Goal: Communication & Community: Share content

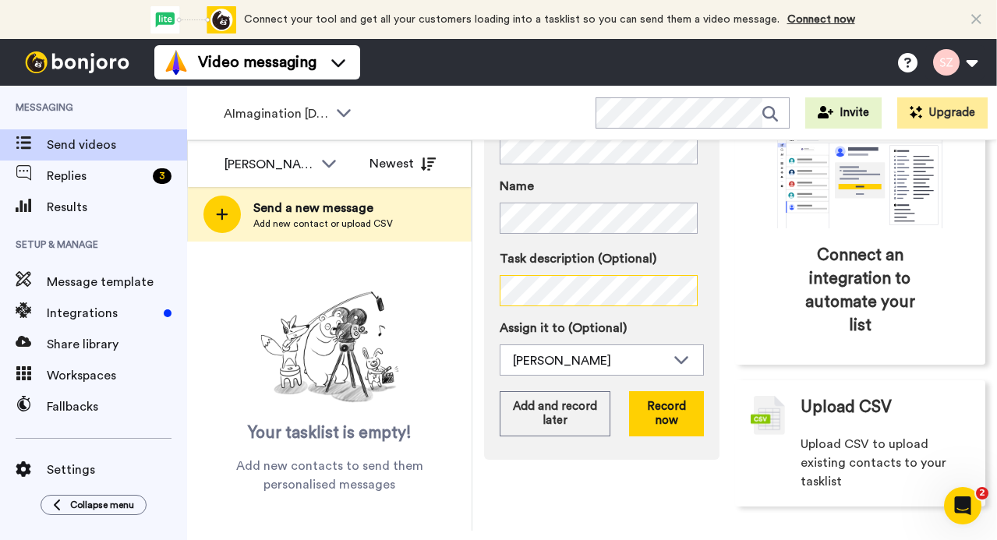
scroll to position [195, 0]
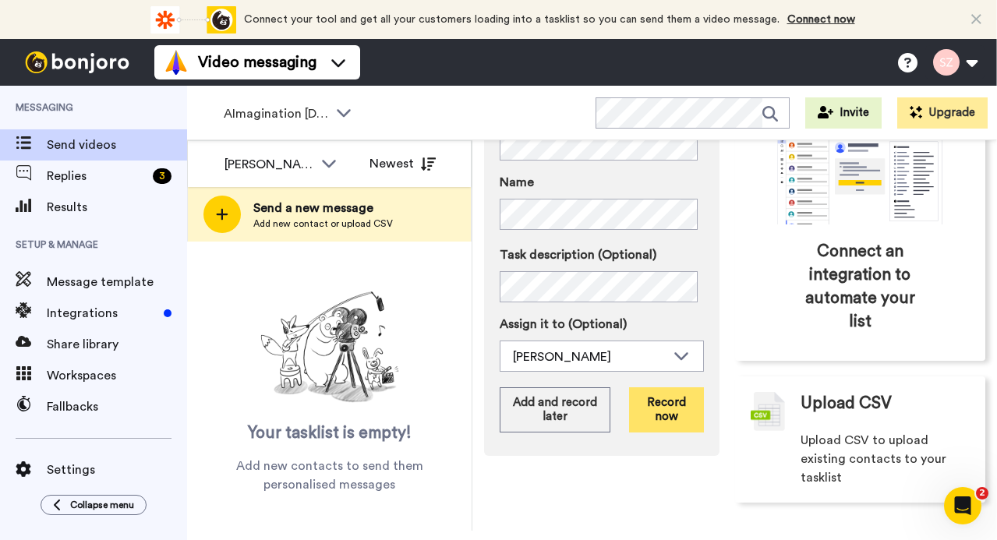
click at [675, 403] on button "Record now" at bounding box center [666, 409] width 75 height 45
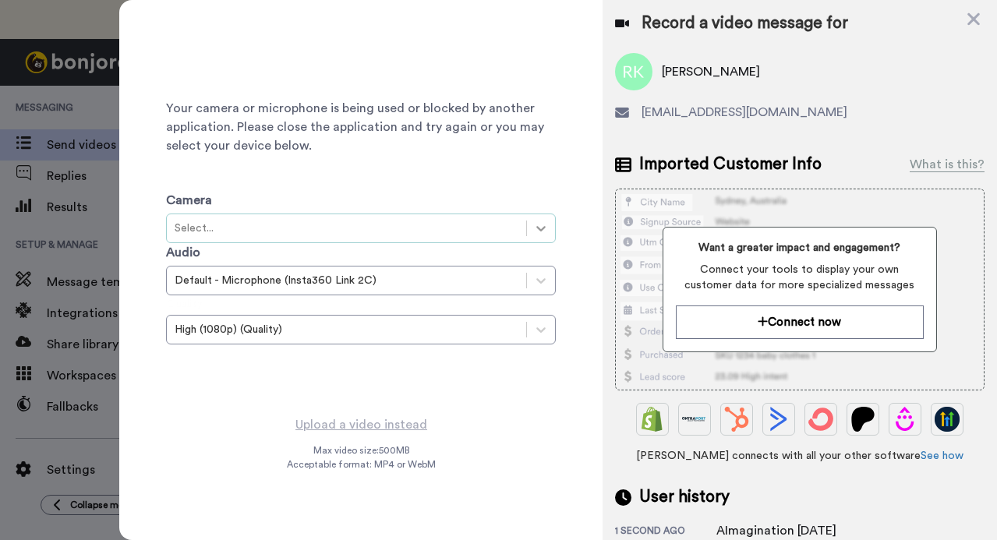
click at [540, 233] on icon at bounding box center [541, 229] width 16 height 16
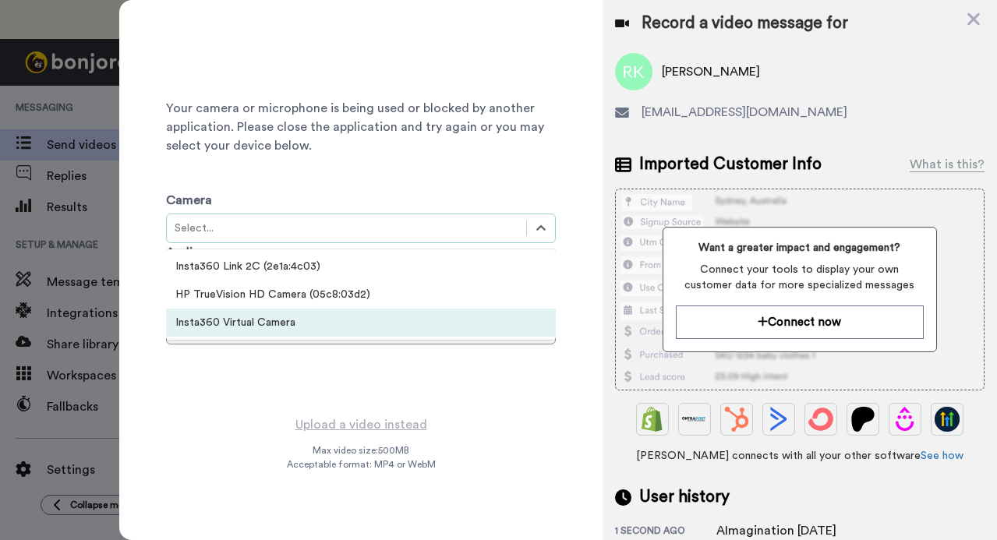
click at [438, 316] on div "Insta360 Virtual Camera" at bounding box center [361, 323] width 390 height 28
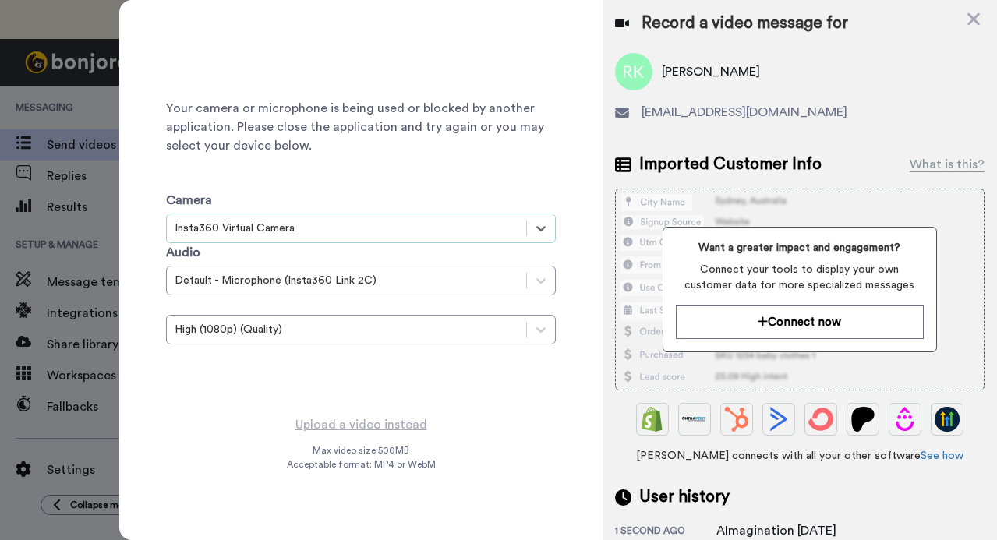
click at [429, 233] on div "Insta360 Virtual Camera" at bounding box center [347, 229] width 344 height 16
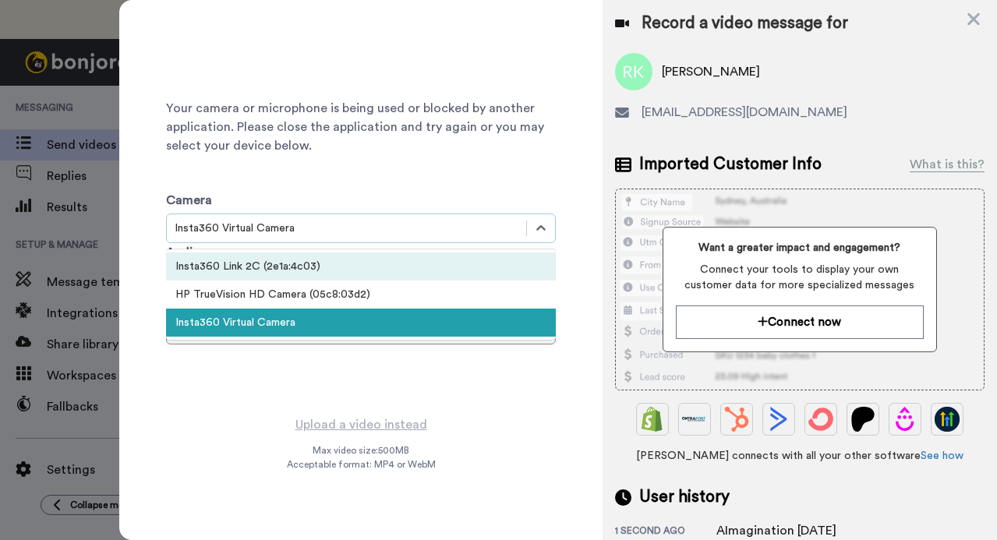
click at [419, 265] on div "Insta360 Link 2C (2e1a:4c03)" at bounding box center [361, 266] width 390 height 28
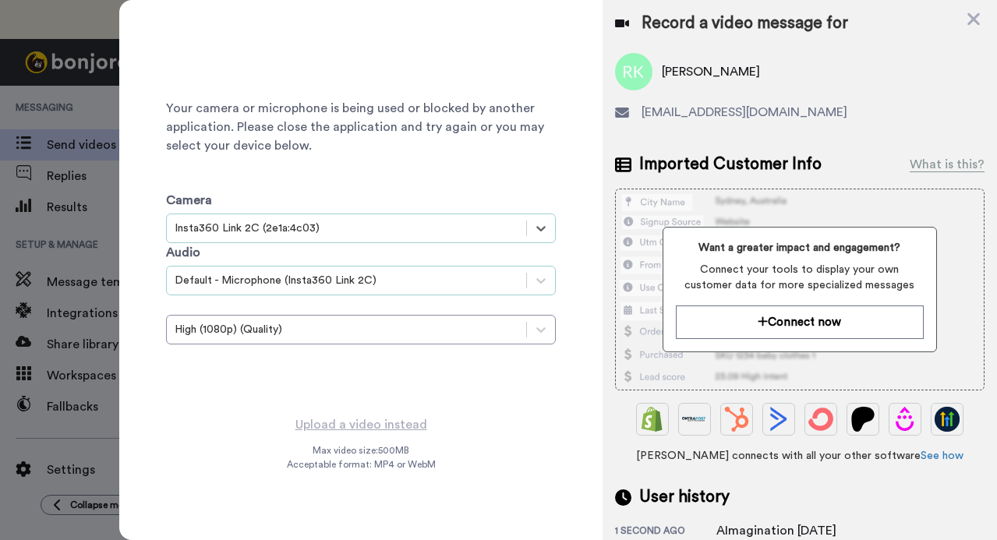
click at [435, 277] on div "Default - Microphone (Insta360 Link 2C)" at bounding box center [347, 281] width 344 height 16
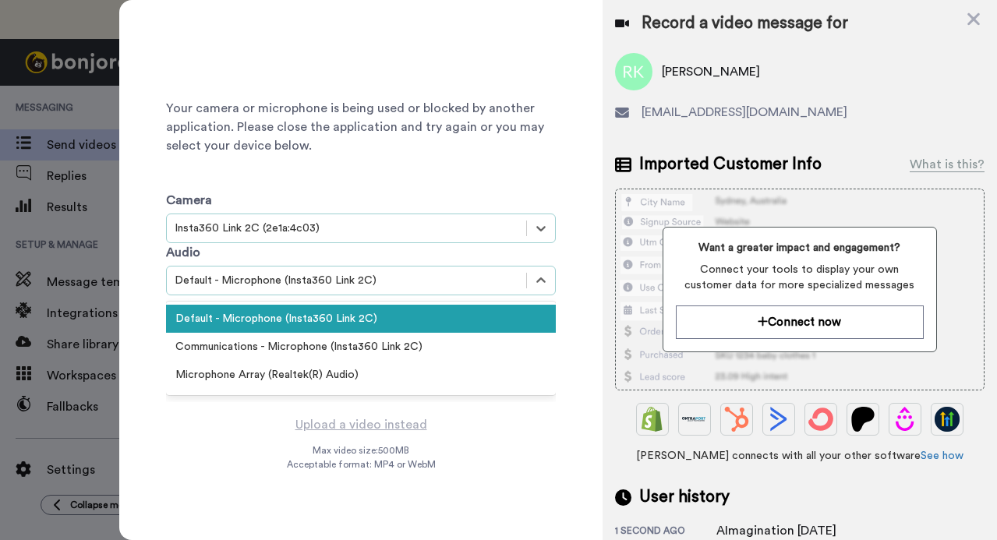
click at [413, 228] on div "Insta360 Link 2C (2e1a:4c03)" at bounding box center [347, 229] width 344 height 16
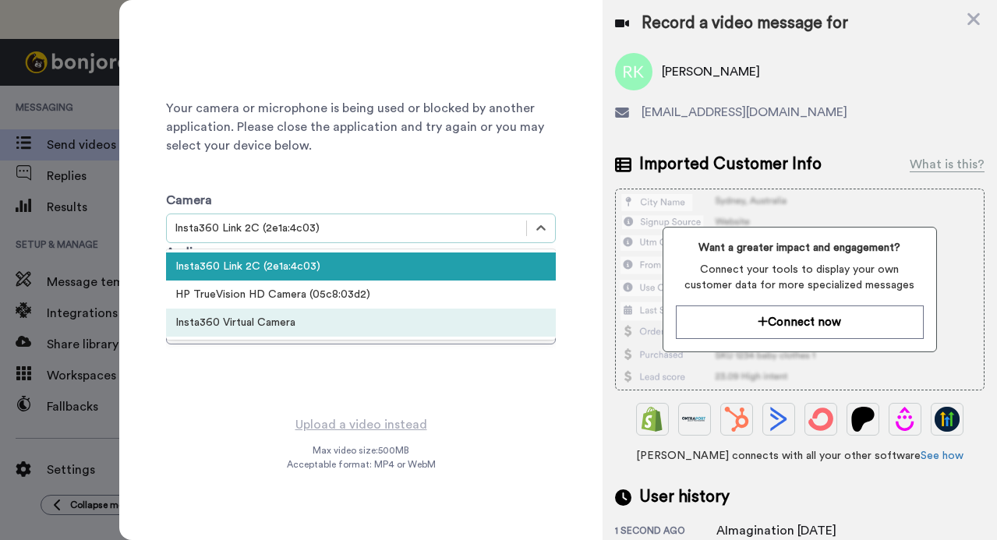
click at [418, 315] on div "Insta360 Virtual Camera" at bounding box center [361, 323] width 390 height 28
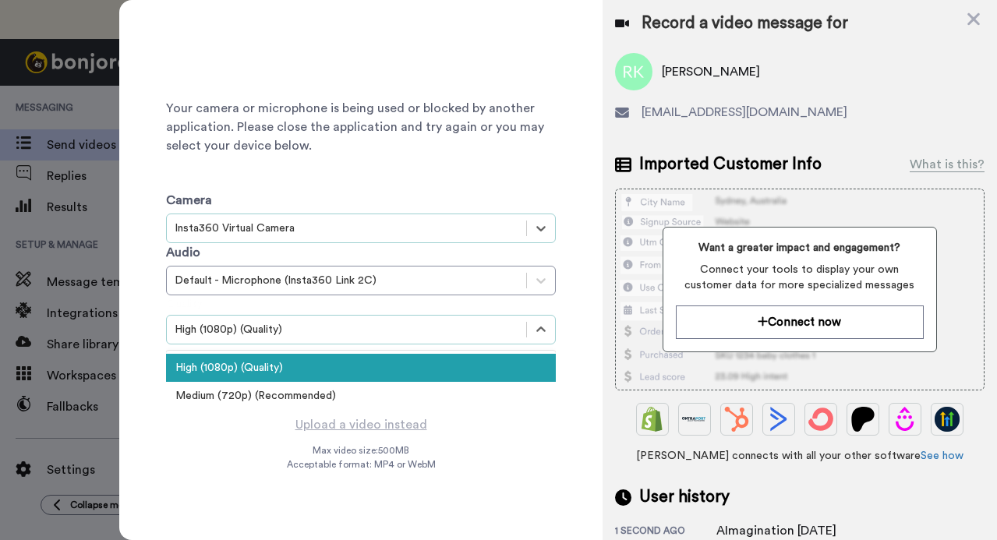
click at [447, 322] on div "High (1080p) (Quality)" at bounding box center [347, 330] width 344 height 16
click at [406, 229] on div "Insta360 Virtual Camera" at bounding box center [347, 229] width 344 height 16
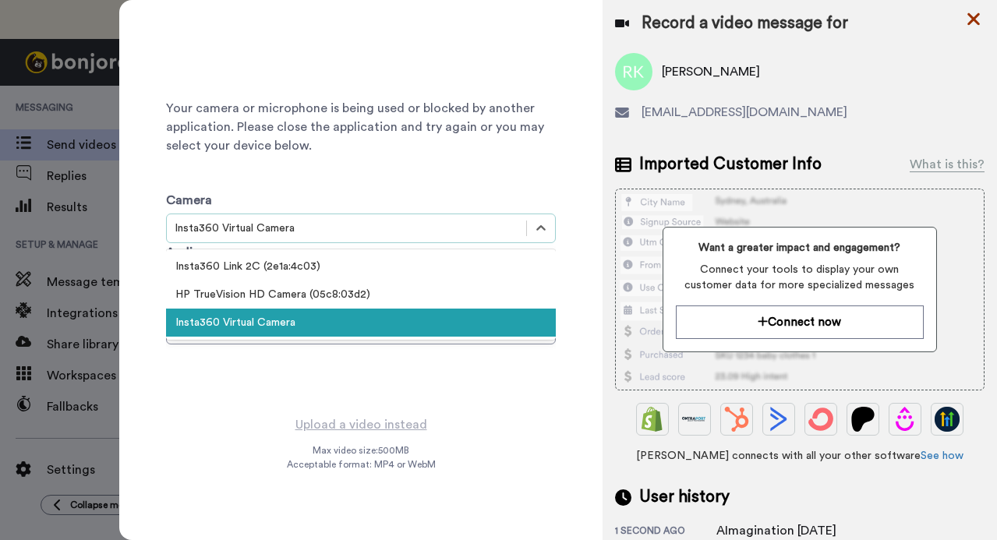
click at [970, 22] on icon at bounding box center [973, 19] width 12 height 12
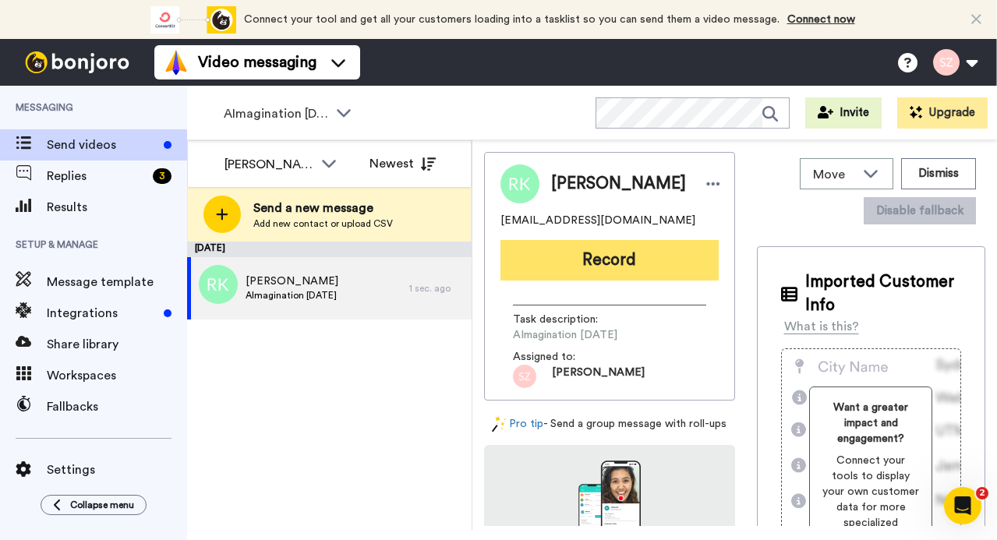
click at [601, 271] on button "Record" at bounding box center [609, 260] width 218 height 41
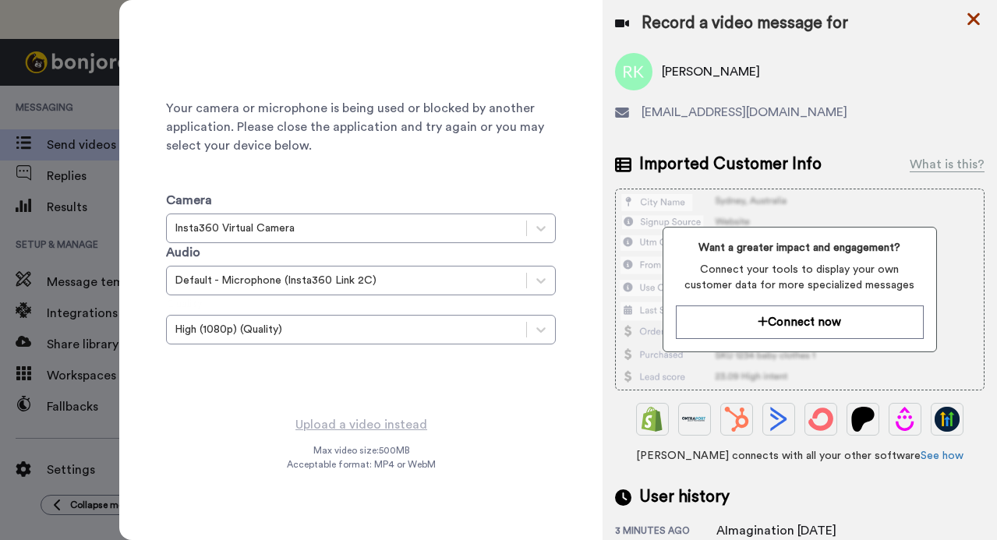
click at [967, 17] on icon at bounding box center [974, 18] width 16 height 19
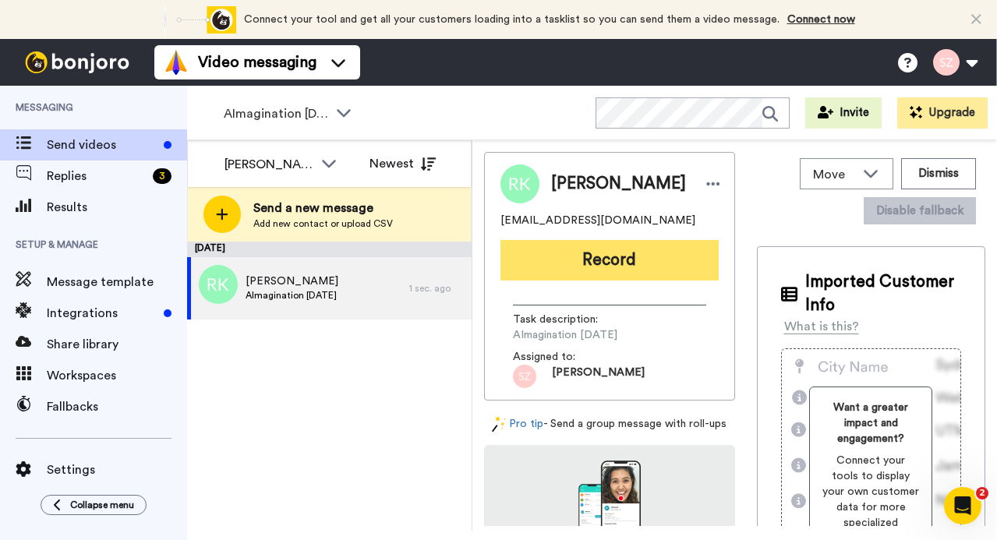
click at [540, 263] on button "Record" at bounding box center [609, 260] width 218 height 41
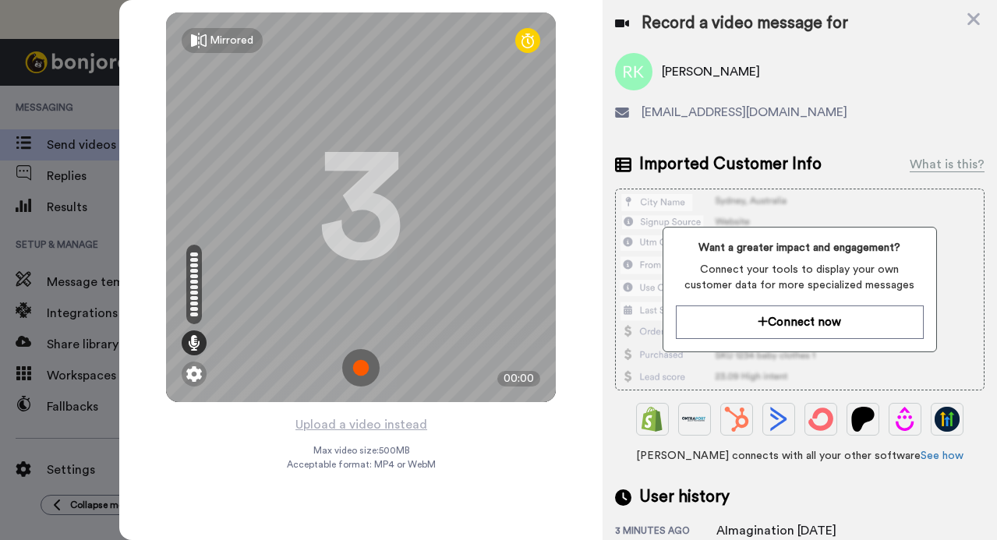
click at [148, 52] on div "Mirrored Redo 3 00:00" at bounding box center [360, 207] width 482 height 415
click at [362, 370] on img at bounding box center [360, 367] width 37 height 37
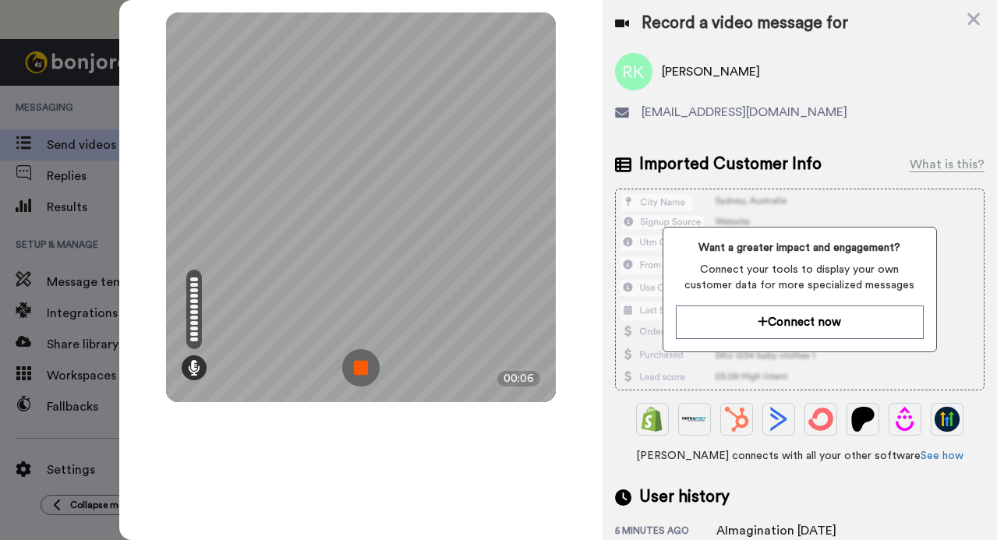
click at [365, 362] on img at bounding box center [360, 367] width 37 height 37
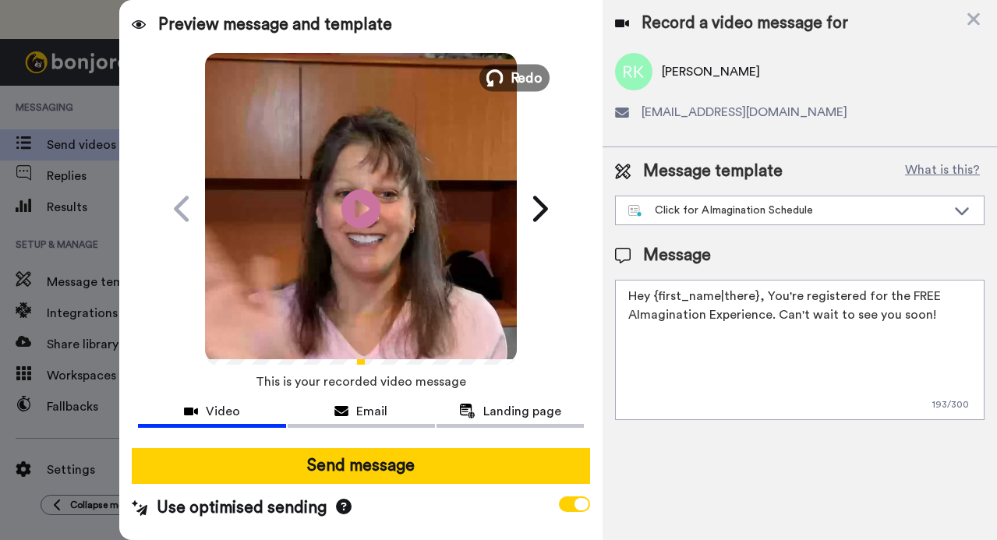
drag, startPoint x: 510, startPoint y: 74, endPoint x: 497, endPoint y: 85, distance: 17.2
click at [510, 74] on span "Redo" at bounding box center [526, 77] width 33 height 20
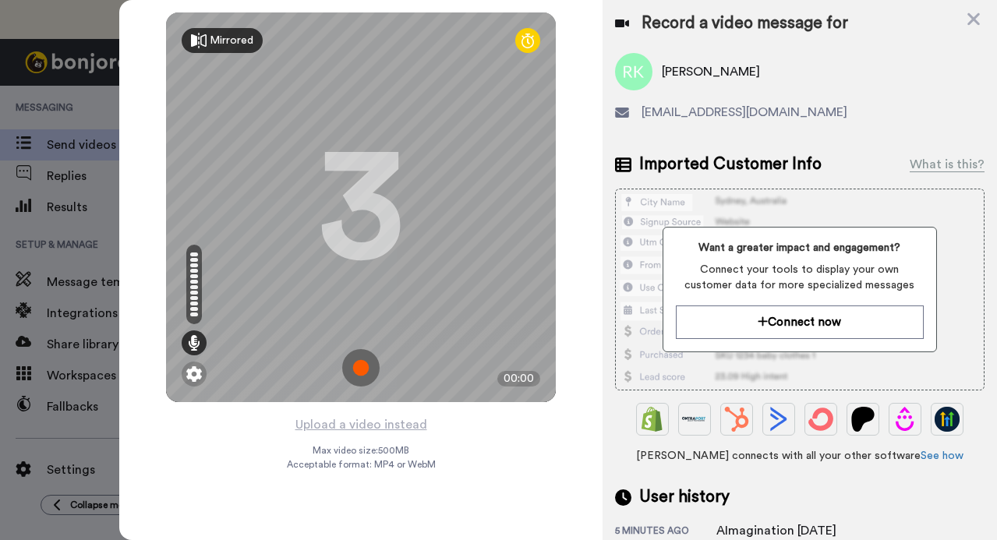
click at [230, 41] on div "Mirrored" at bounding box center [232, 41] width 44 height 16
click at [226, 40] on div "Mirror" at bounding box center [225, 41] width 31 height 16
click at [361, 361] on img at bounding box center [360, 367] width 37 height 37
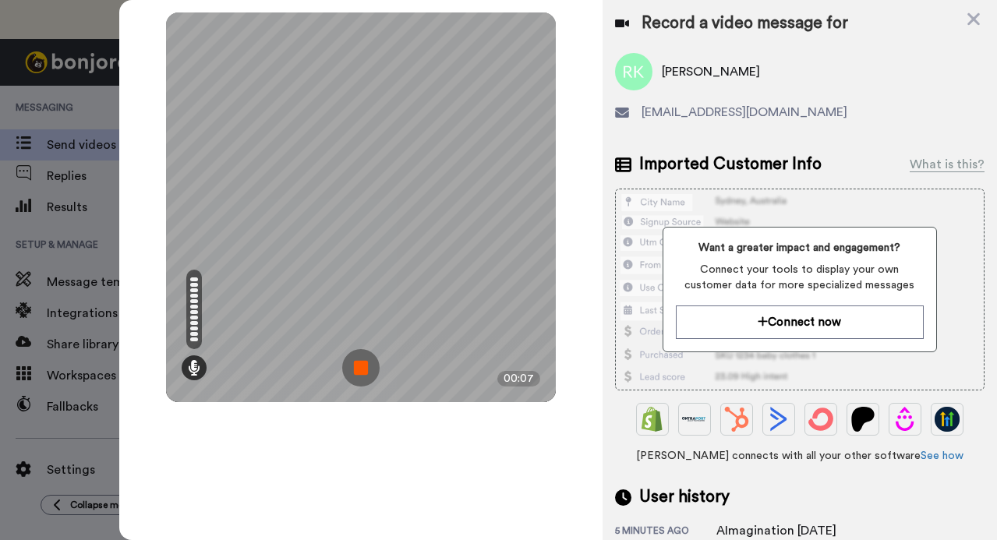
click at [358, 359] on img at bounding box center [360, 367] width 37 height 37
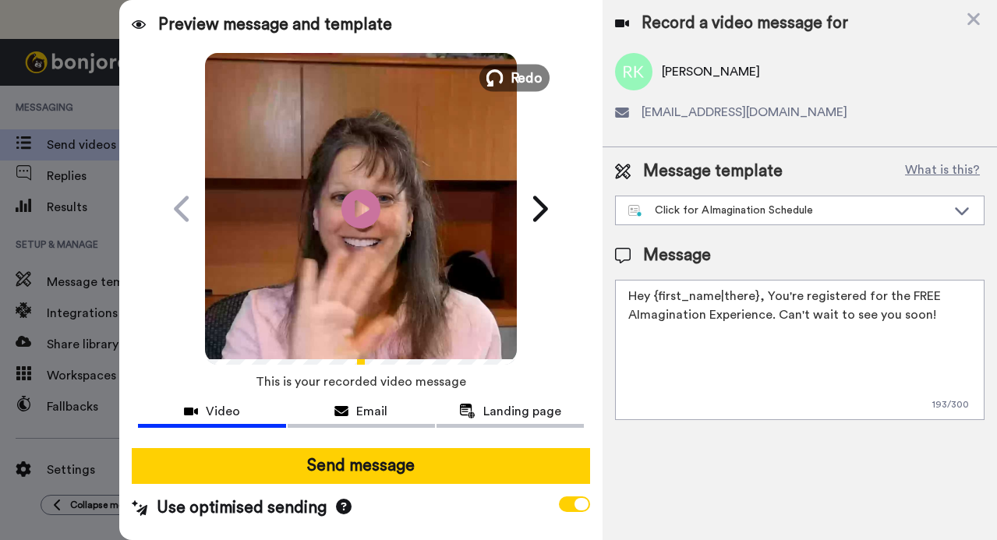
click at [510, 75] on span "Redo" at bounding box center [526, 77] width 33 height 20
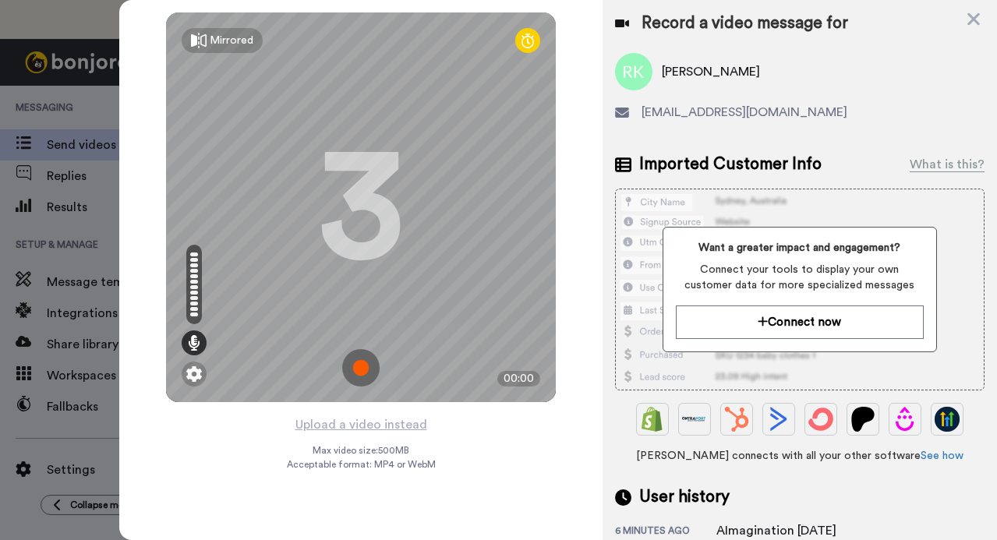
click at [354, 365] on img at bounding box center [360, 367] width 37 height 37
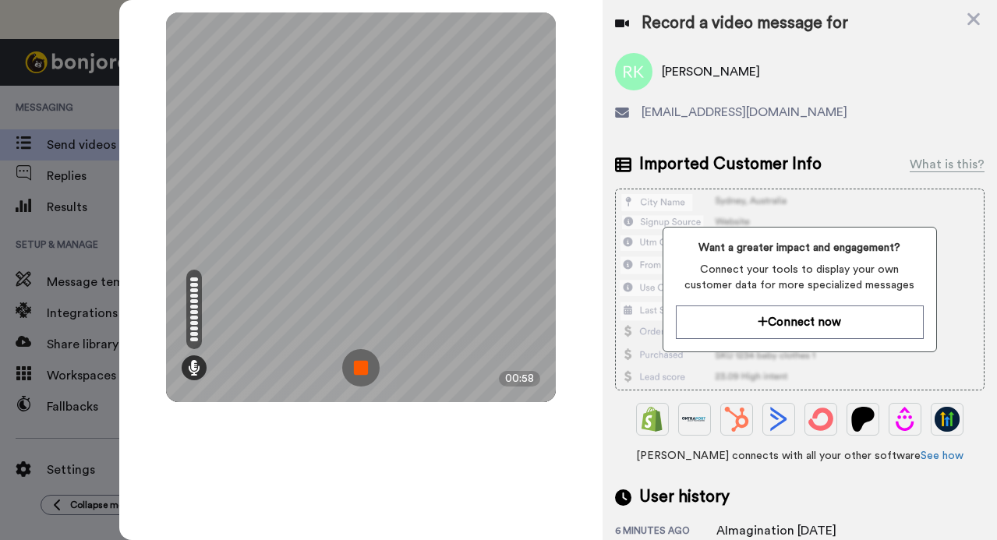
click at [361, 369] on img at bounding box center [360, 367] width 37 height 37
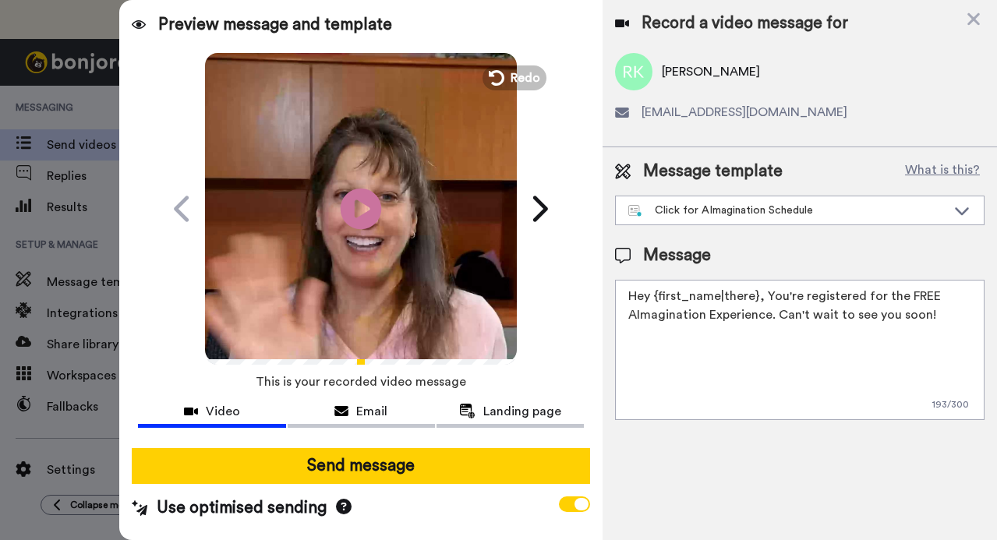
click at [348, 217] on icon at bounding box center [361, 208] width 41 height 41
click at [354, 241] on icon "Play/Pause" at bounding box center [361, 208] width 41 height 74
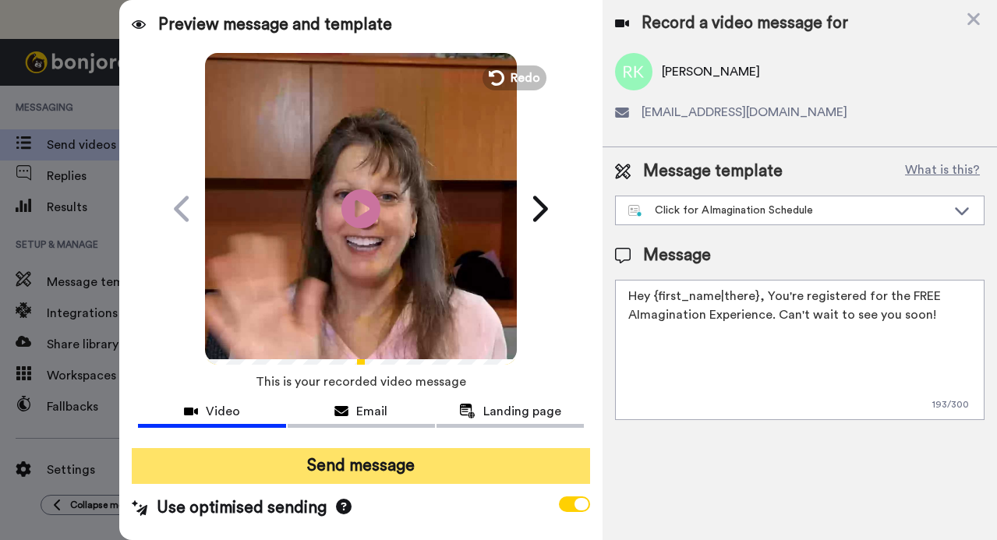
click at [312, 463] on button "Send message" at bounding box center [360, 466] width 457 height 36
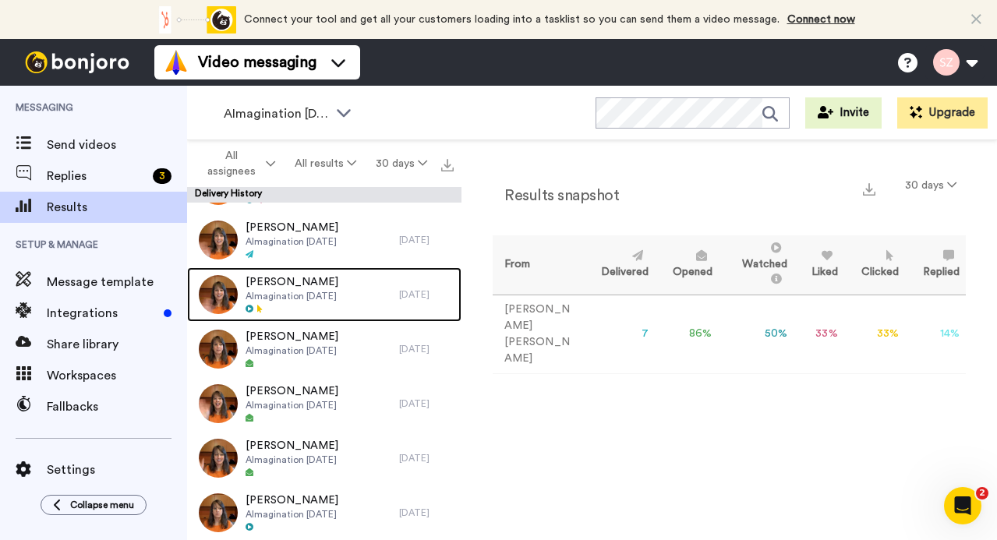
scroll to position [208, 0]
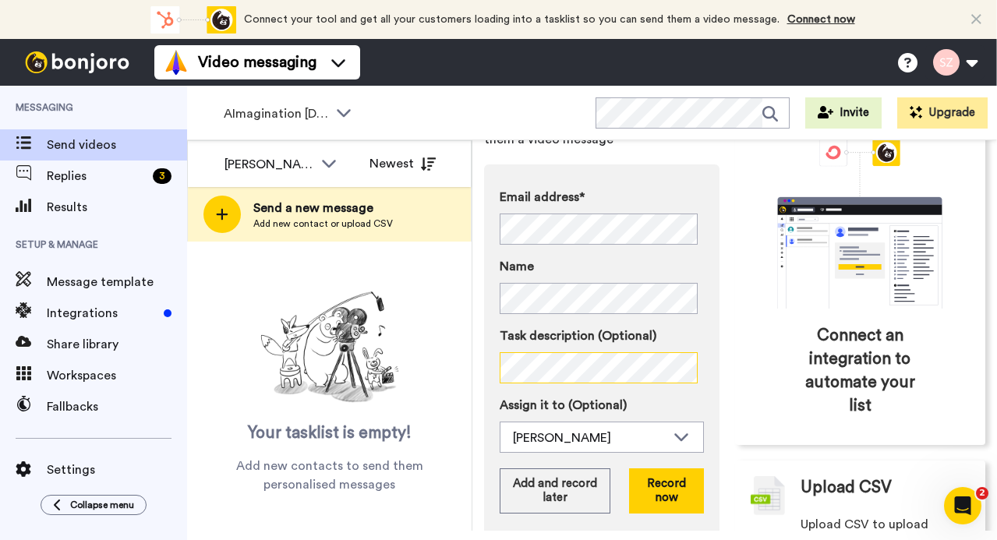
scroll to position [112, 0]
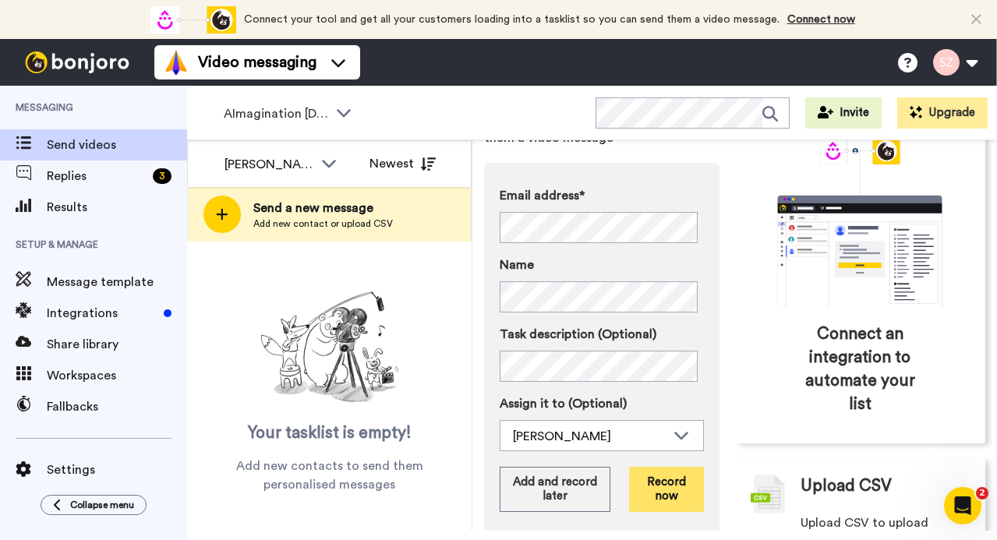
click at [686, 486] on button "Record now" at bounding box center [666, 489] width 75 height 45
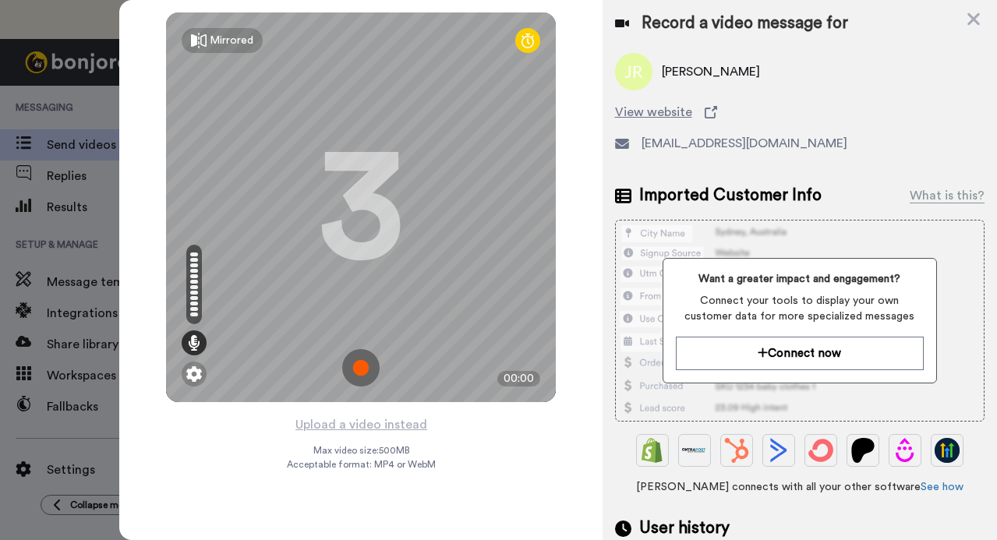
click at [355, 359] on img at bounding box center [360, 367] width 37 height 37
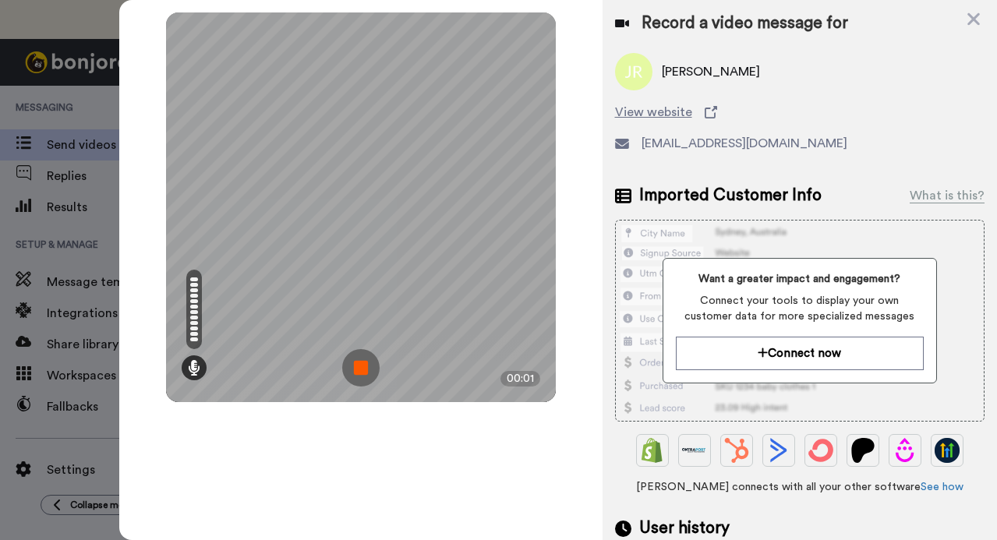
click at [362, 367] on img at bounding box center [360, 367] width 37 height 37
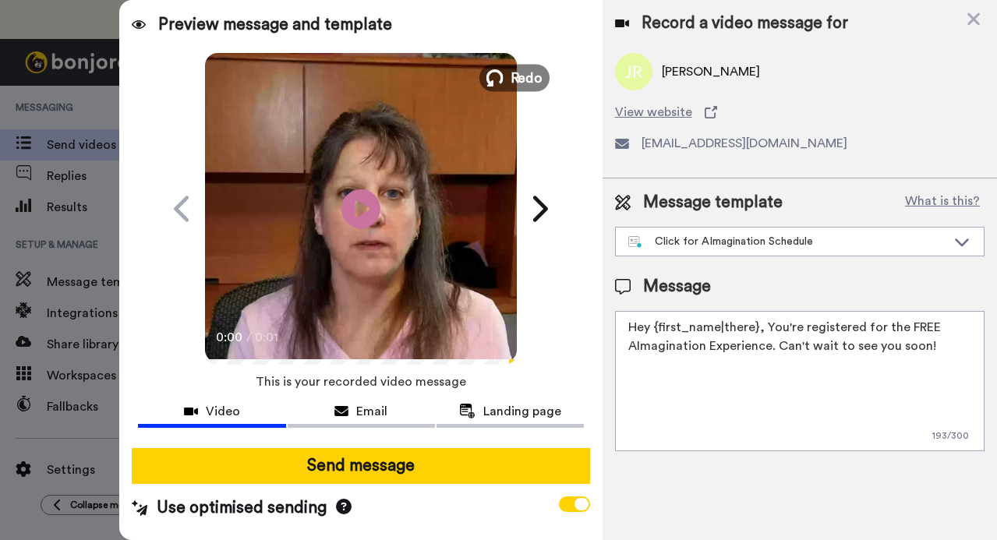
click at [513, 80] on span "Redo" at bounding box center [526, 77] width 33 height 20
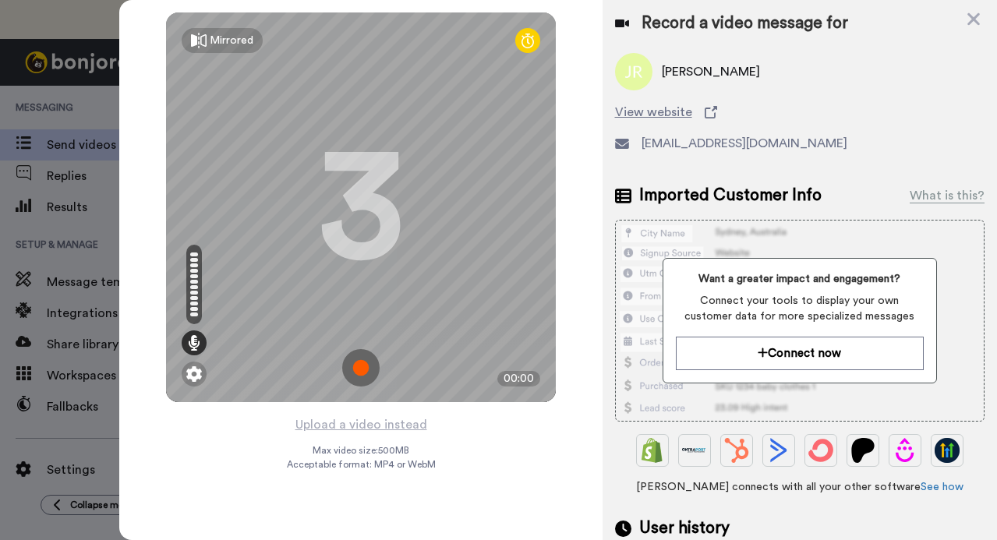
click at [355, 362] on img at bounding box center [360, 367] width 37 height 37
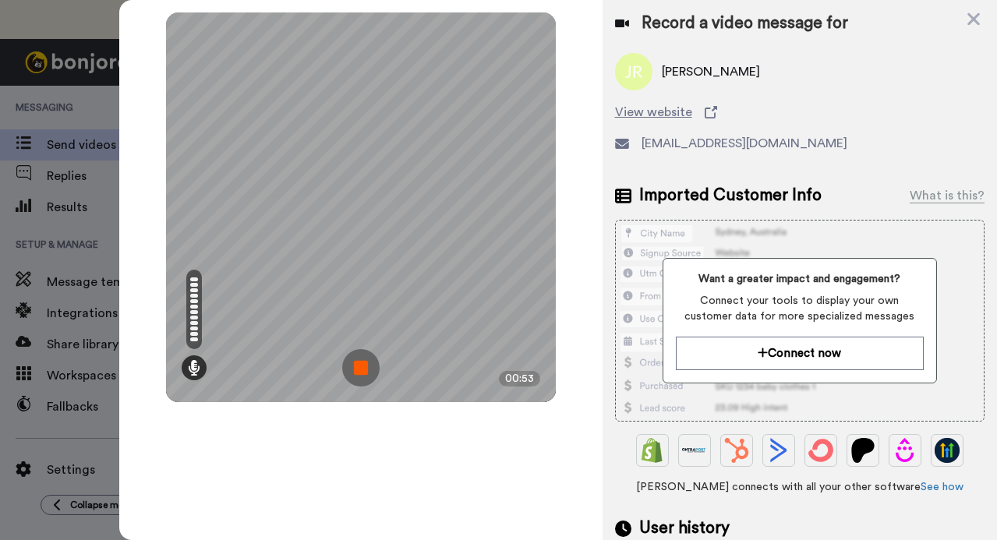
click at [365, 369] on img at bounding box center [360, 367] width 37 height 37
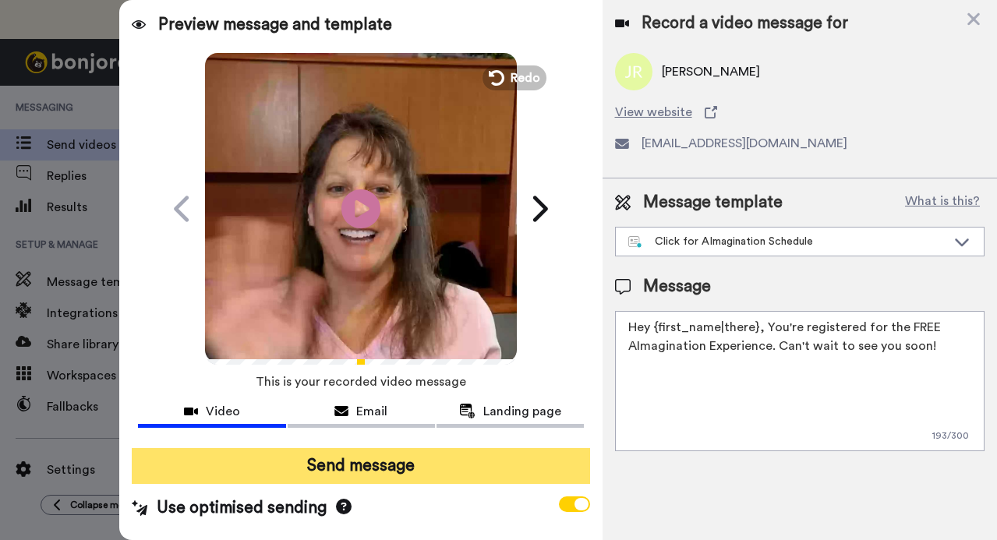
click at [349, 469] on button "Send message" at bounding box center [360, 466] width 457 height 36
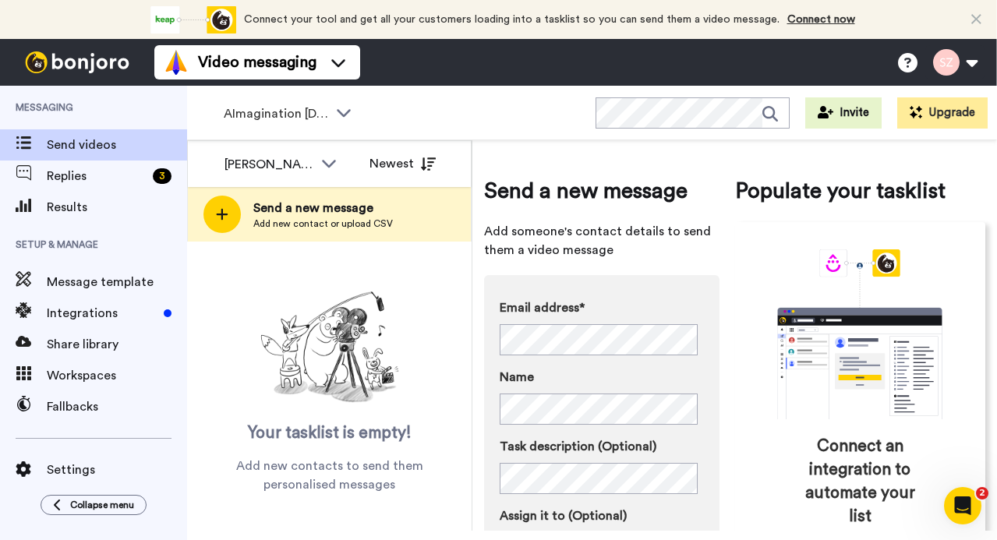
click at [717, 444] on div "Send a new message Add someone's contact details to send them a video message E…" at bounding box center [734, 436] width 501 height 569
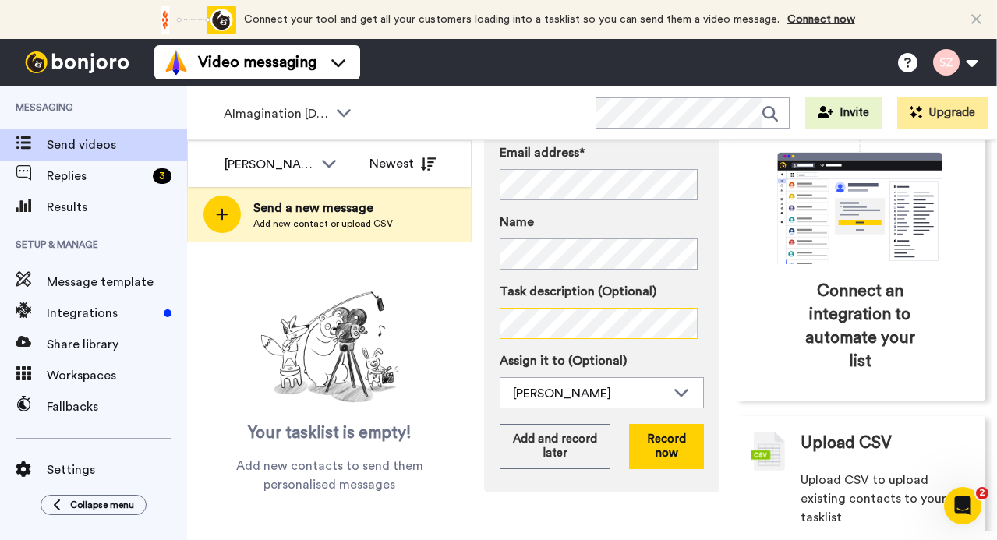
scroll to position [165, 0]
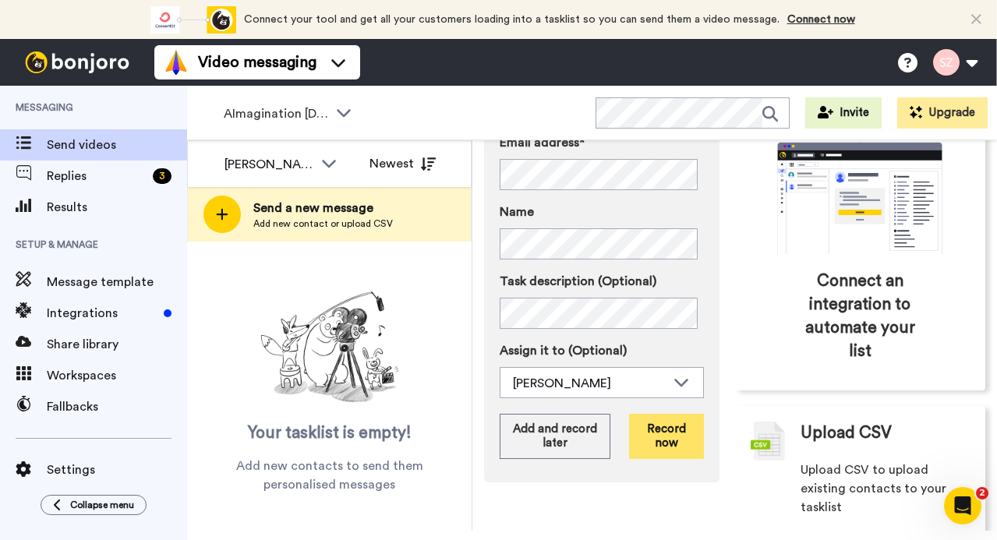
click at [659, 428] on button "Record now" at bounding box center [666, 436] width 75 height 45
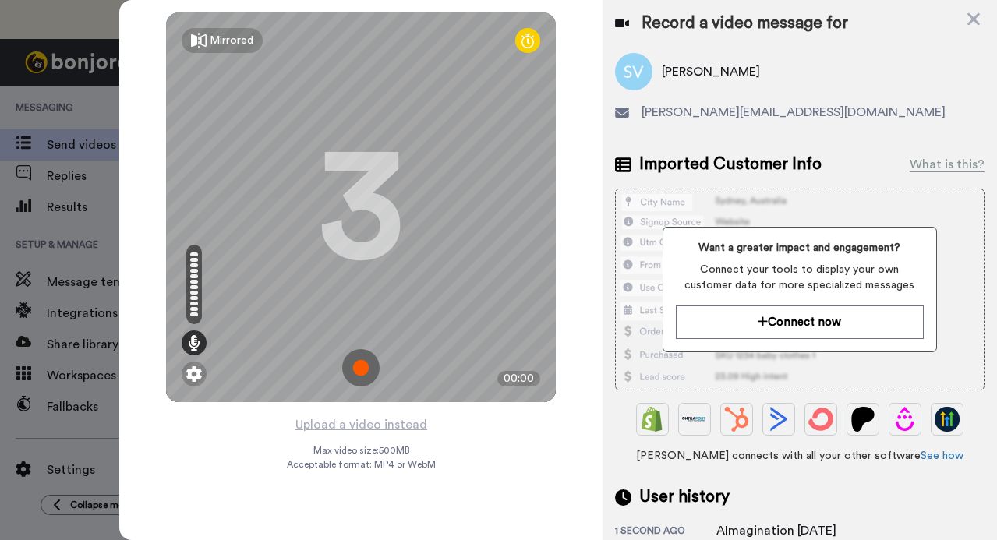
click at [358, 365] on img at bounding box center [360, 367] width 37 height 37
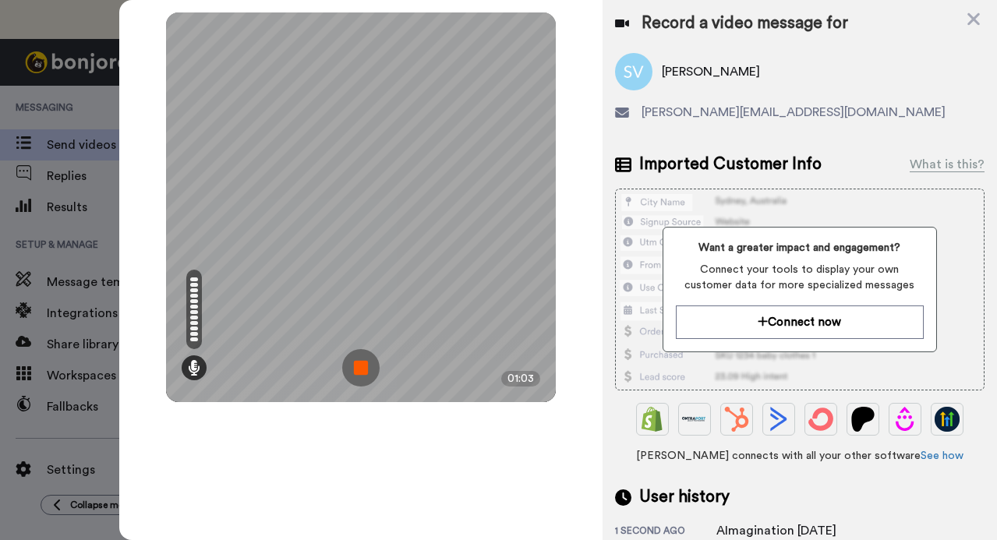
click at [356, 357] on img at bounding box center [360, 367] width 37 height 37
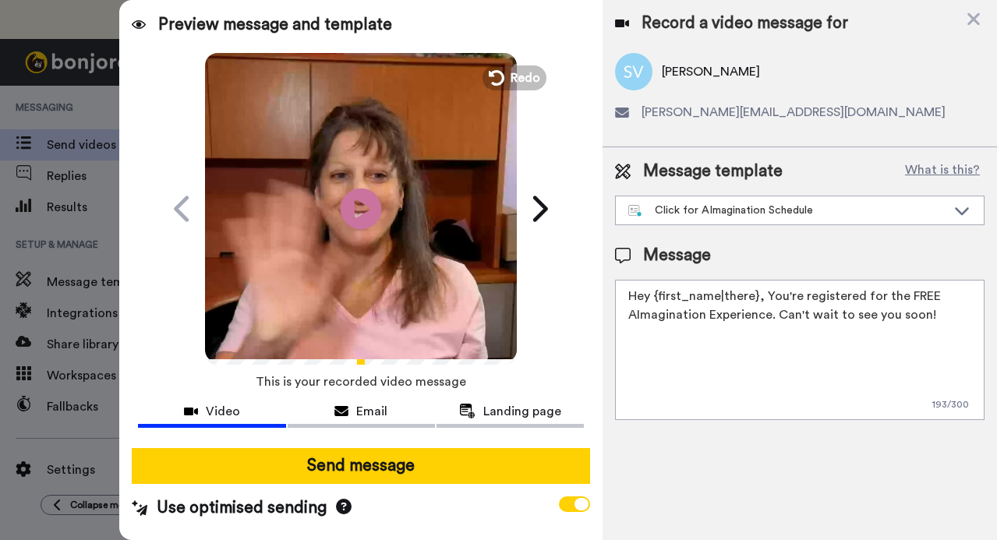
click at [352, 215] on icon "Play/Pause" at bounding box center [361, 208] width 41 height 74
click at [349, 235] on icon "Play/Pause" at bounding box center [361, 208] width 41 height 74
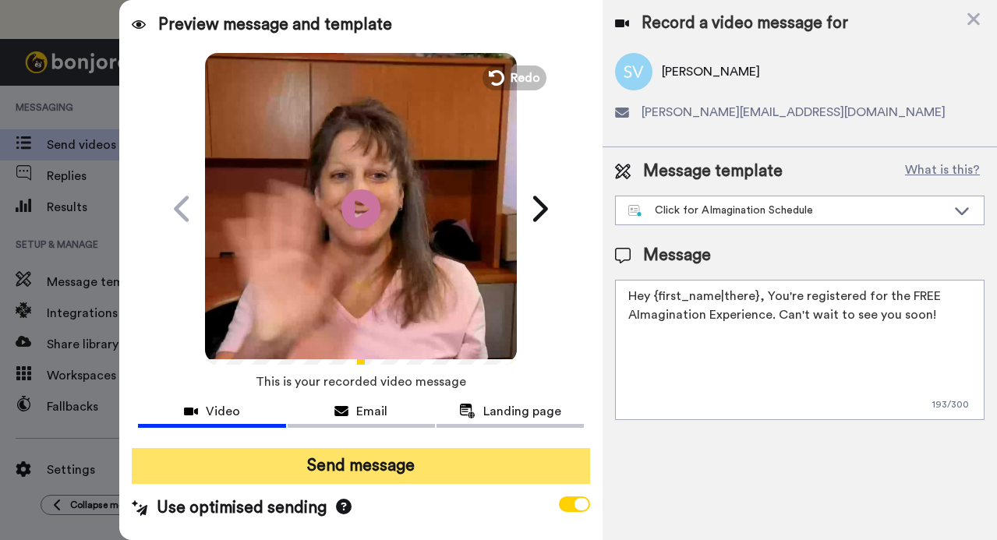
click at [327, 462] on button "Send message" at bounding box center [360, 466] width 457 height 36
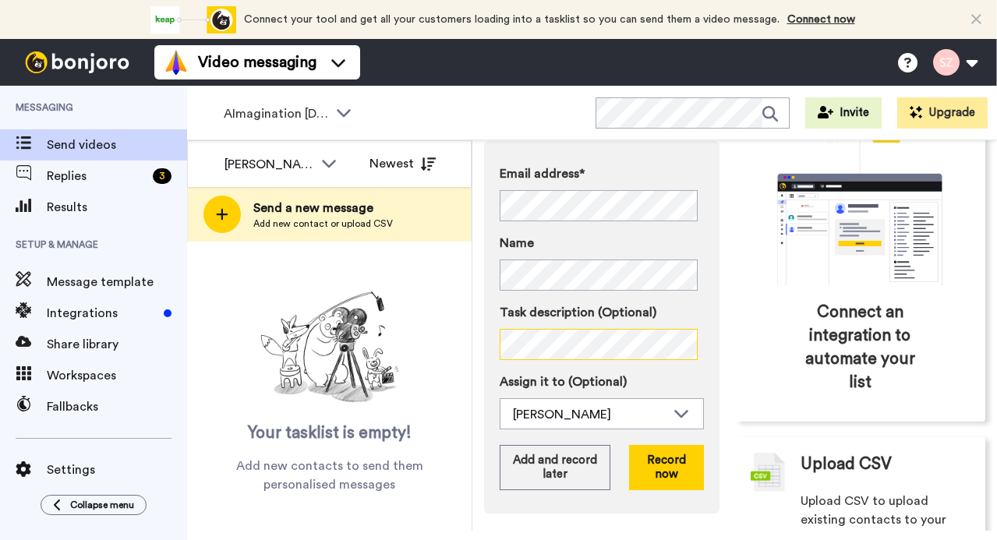
scroll to position [178, 0]
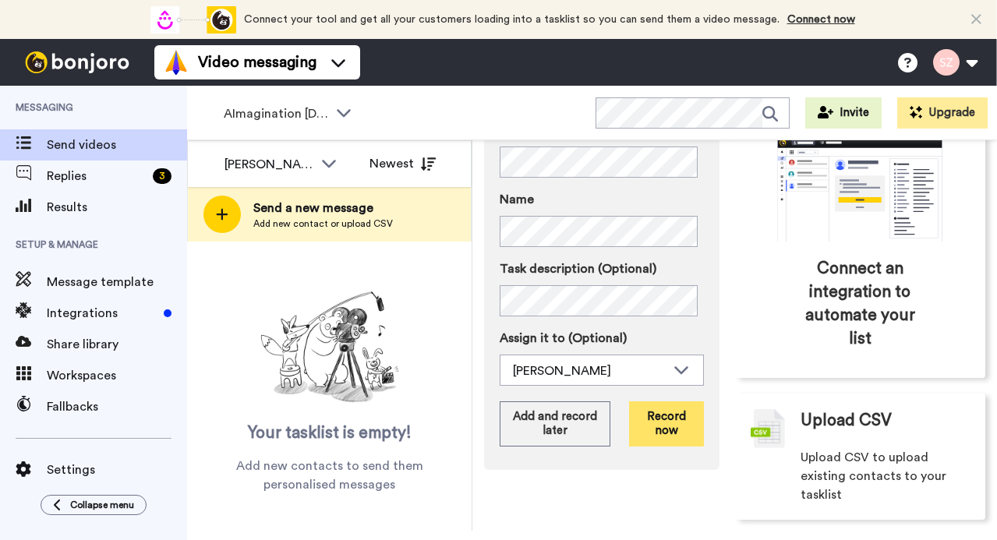
click at [670, 426] on button "Record now" at bounding box center [666, 423] width 75 height 45
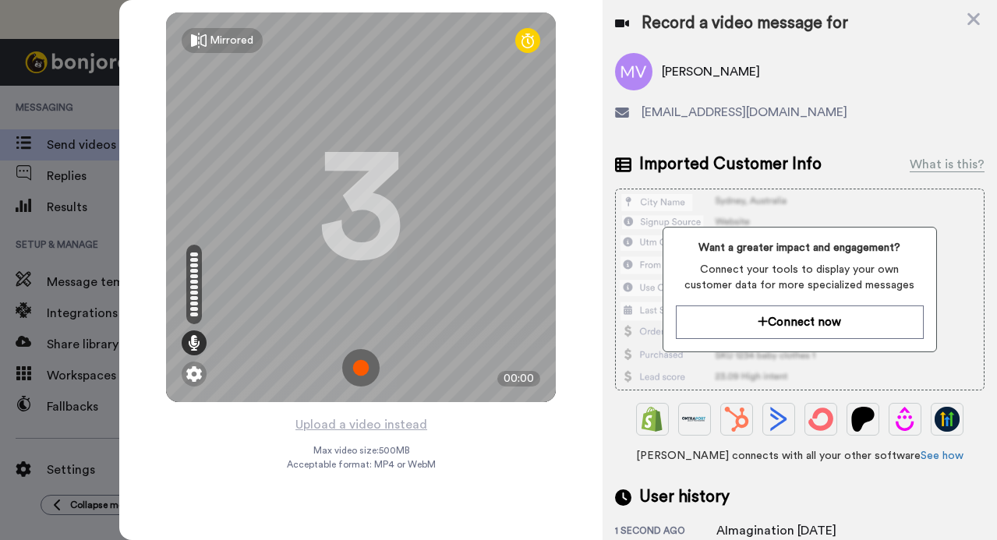
click at [355, 366] on img at bounding box center [360, 367] width 37 height 37
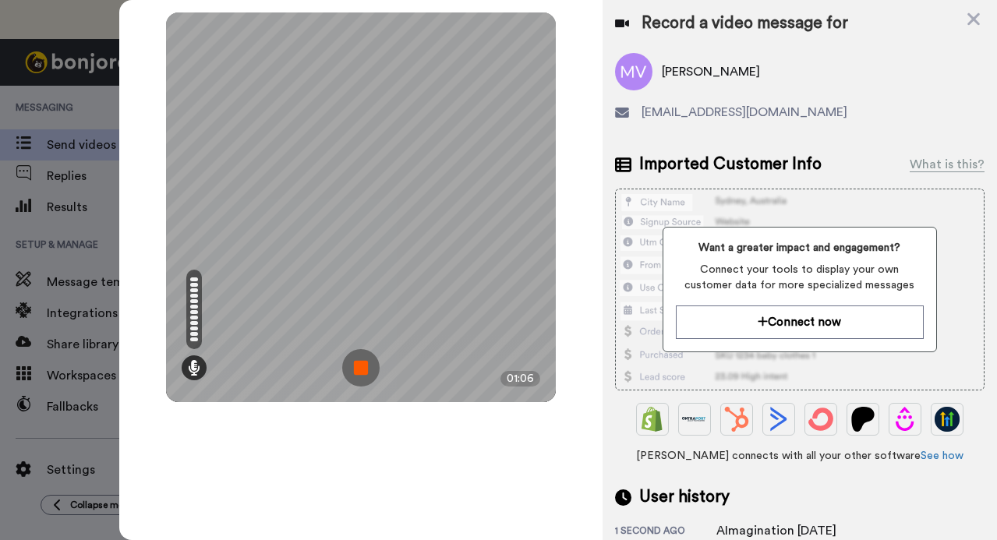
click at [365, 361] on img at bounding box center [360, 367] width 37 height 37
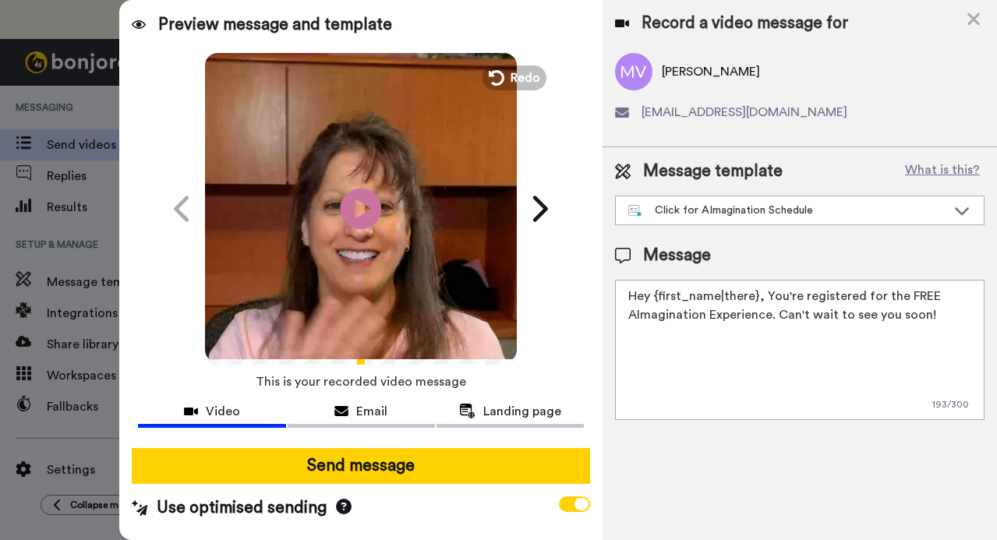
click at [358, 218] on icon at bounding box center [361, 208] width 41 height 41
click at [351, 218] on icon at bounding box center [361, 208] width 41 height 41
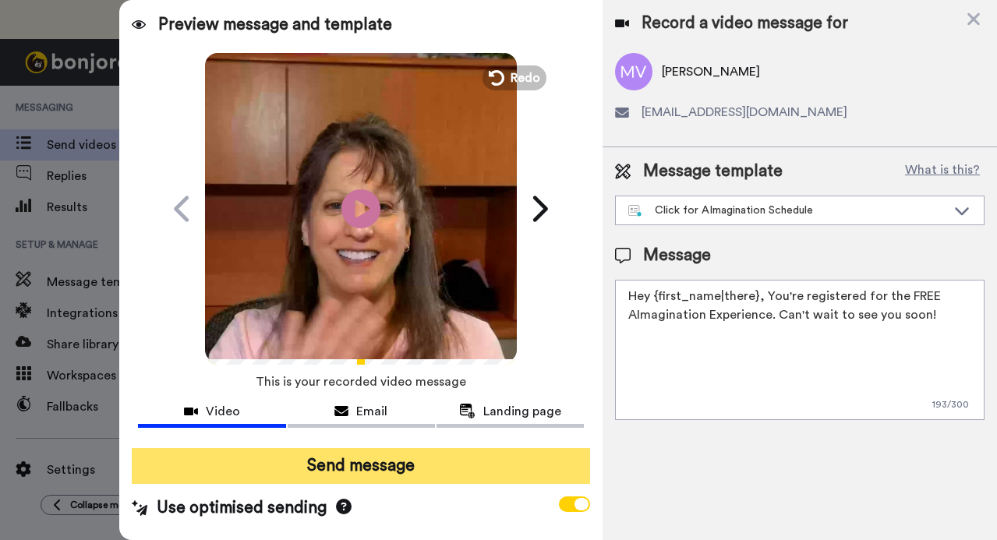
click at [309, 458] on button "Send message" at bounding box center [360, 466] width 457 height 36
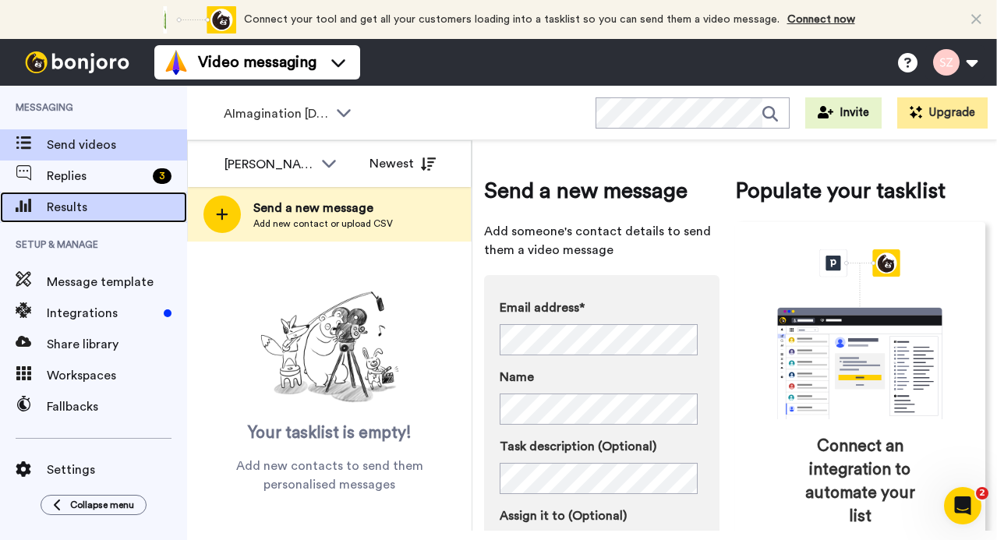
click at [61, 214] on span "Results" at bounding box center [117, 207] width 140 height 19
